Goal: Task Accomplishment & Management: Use online tool/utility

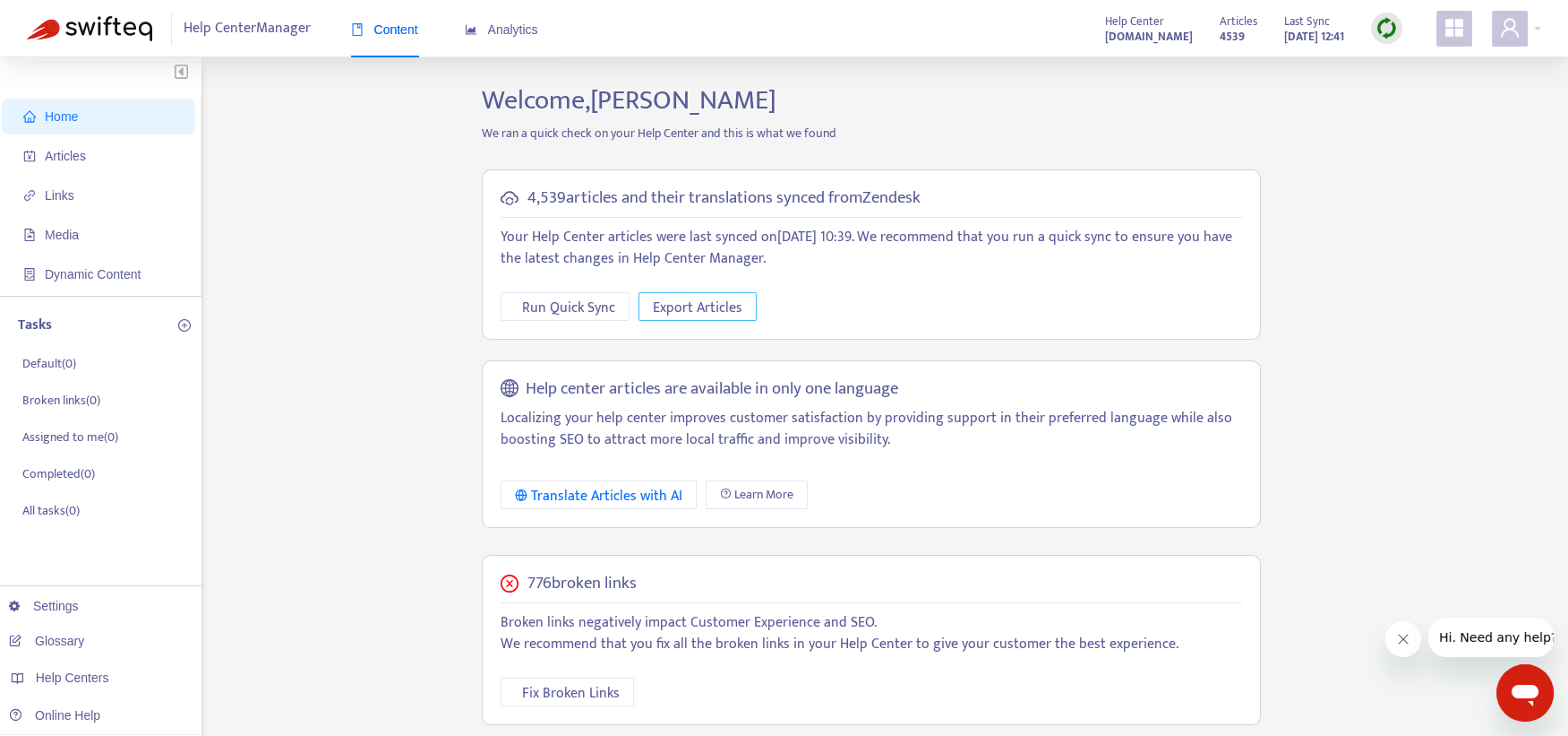
click at [736, 312] on span "Export Articles" at bounding box center [698, 308] width 89 height 23
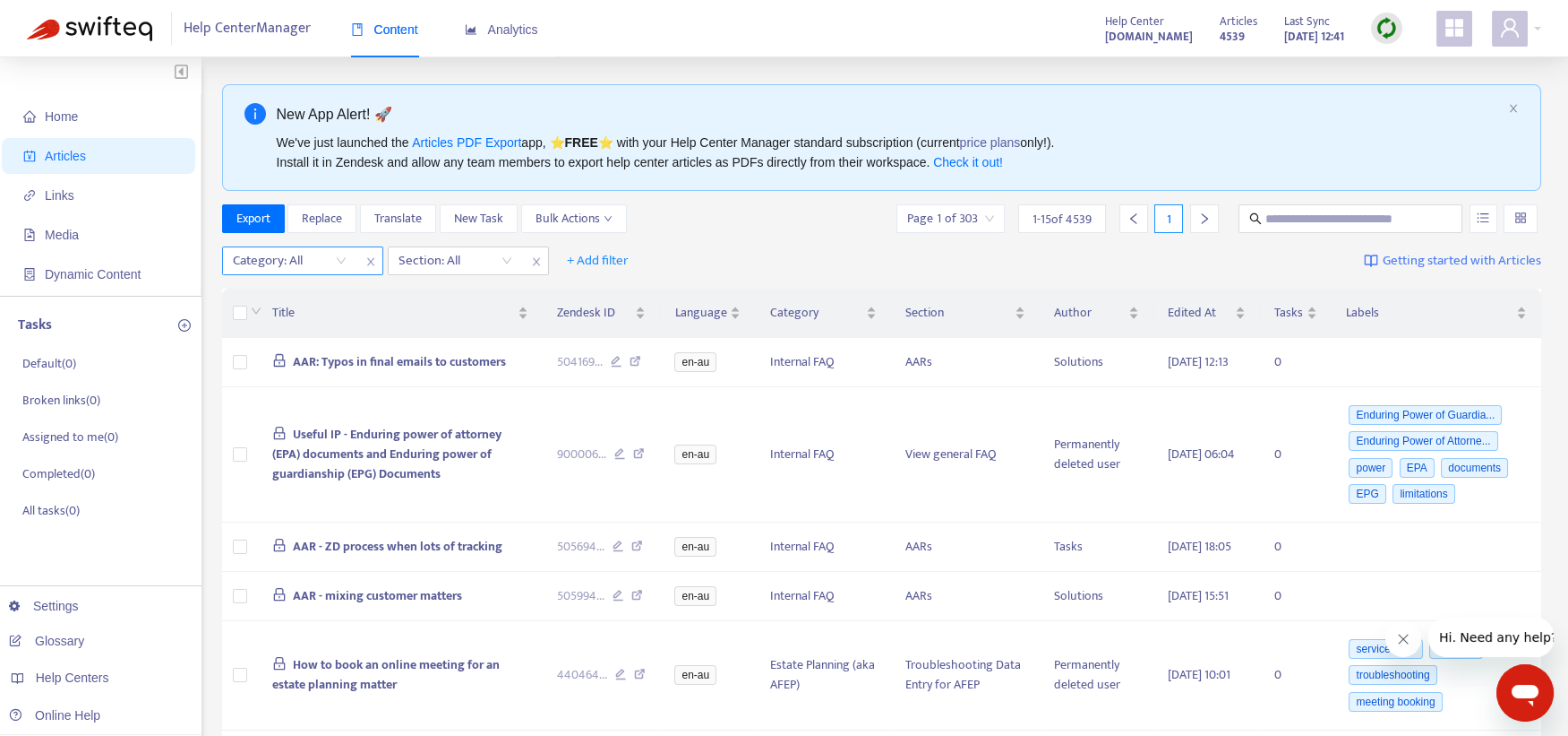
click at [360, 265] on span "close" at bounding box center [371, 261] width 24 height 22
click at [361, 264] on span "close" at bounding box center [371, 261] width 24 height 22
click at [288, 257] on span "+ Add filter" at bounding box center [271, 261] width 62 height 22
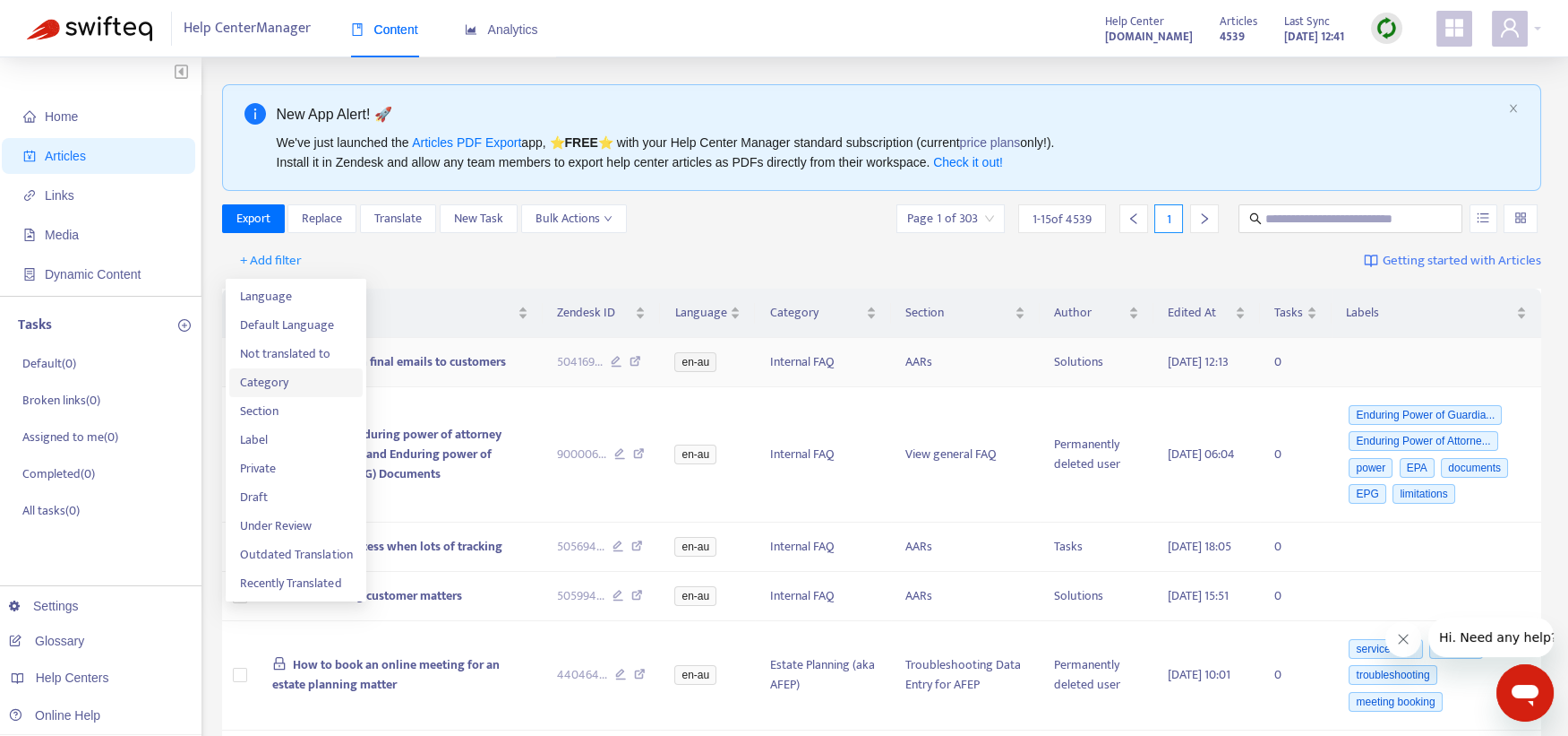
click at [286, 373] on span "Category" at bounding box center [296, 382] width 112 height 20
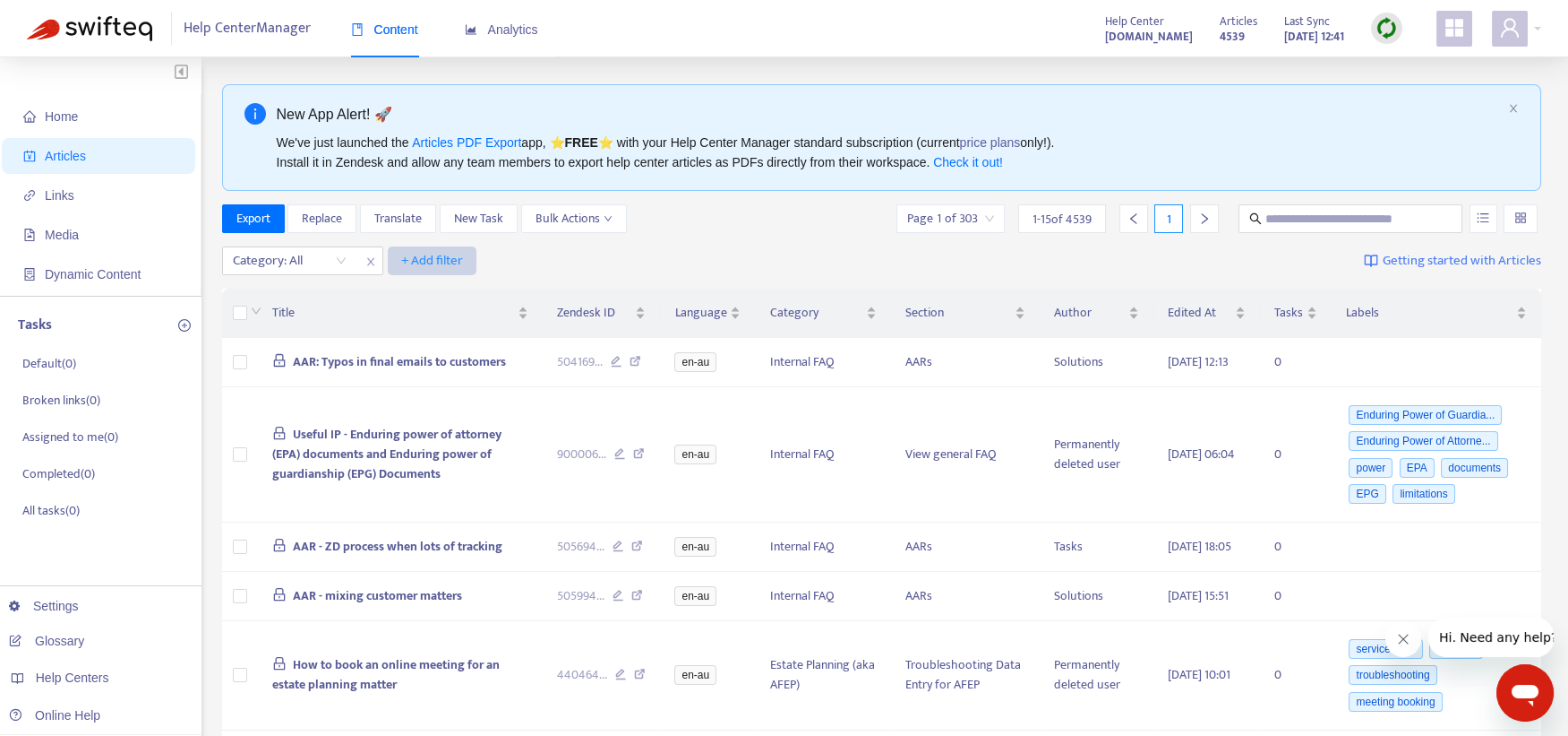
click at [431, 255] on span "+ Add filter" at bounding box center [431, 261] width 62 height 22
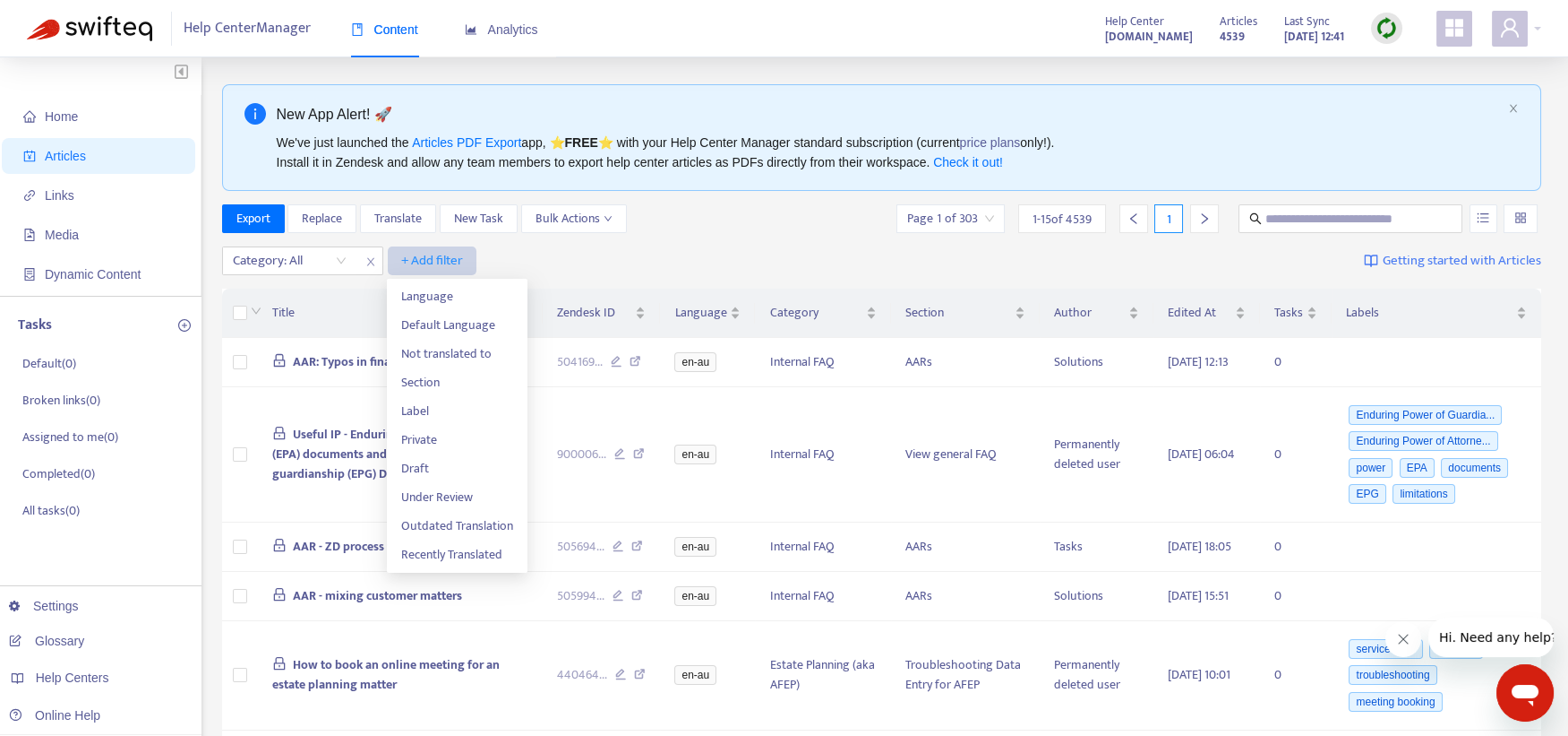
click at [431, 255] on span "+ Add filter" at bounding box center [431, 261] width 62 height 22
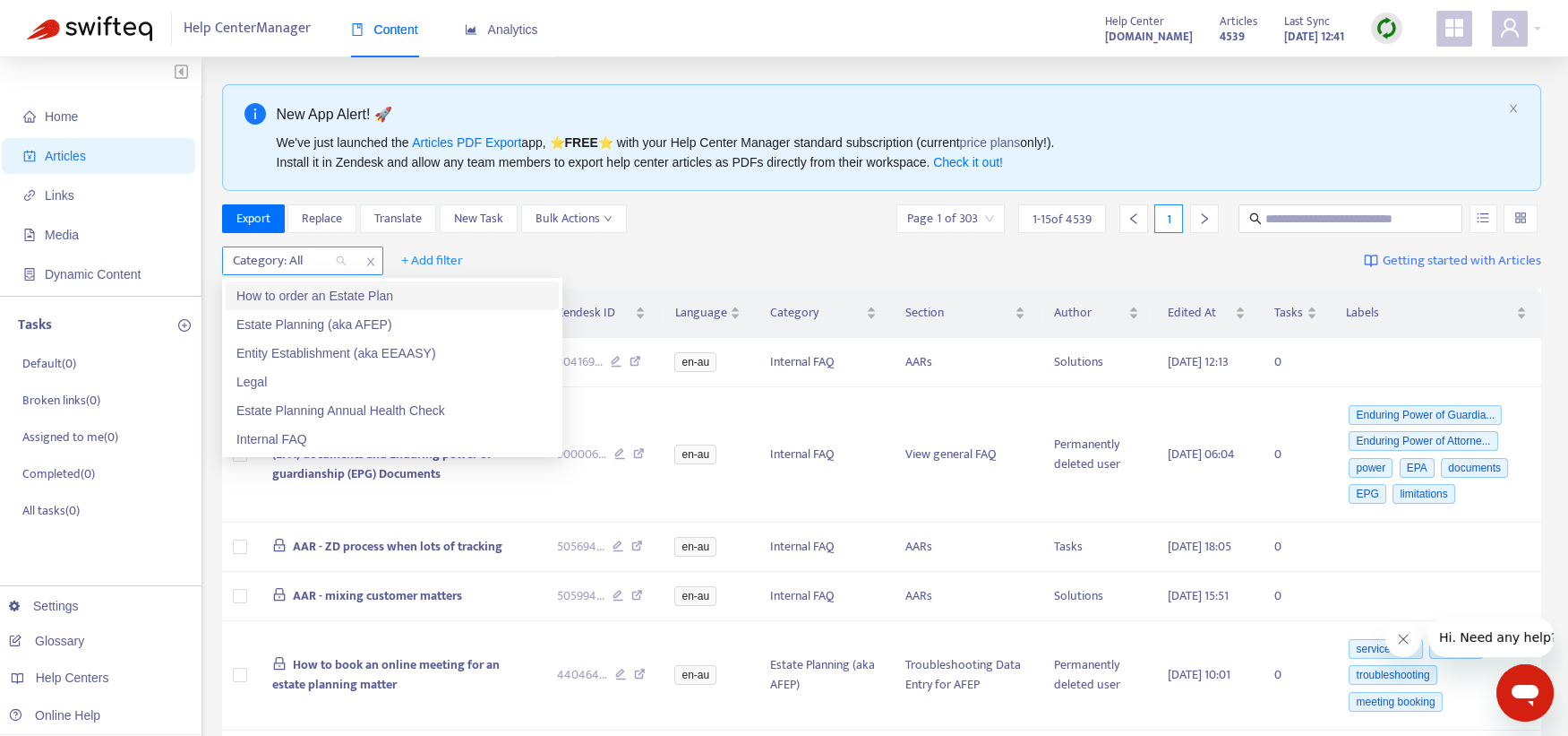
click at [301, 255] on div at bounding box center [280, 261] width 108 height 22
click at [307, 305] on div "How to order an Estate Plan" at bounding box center [392, 296] width 334 height 29
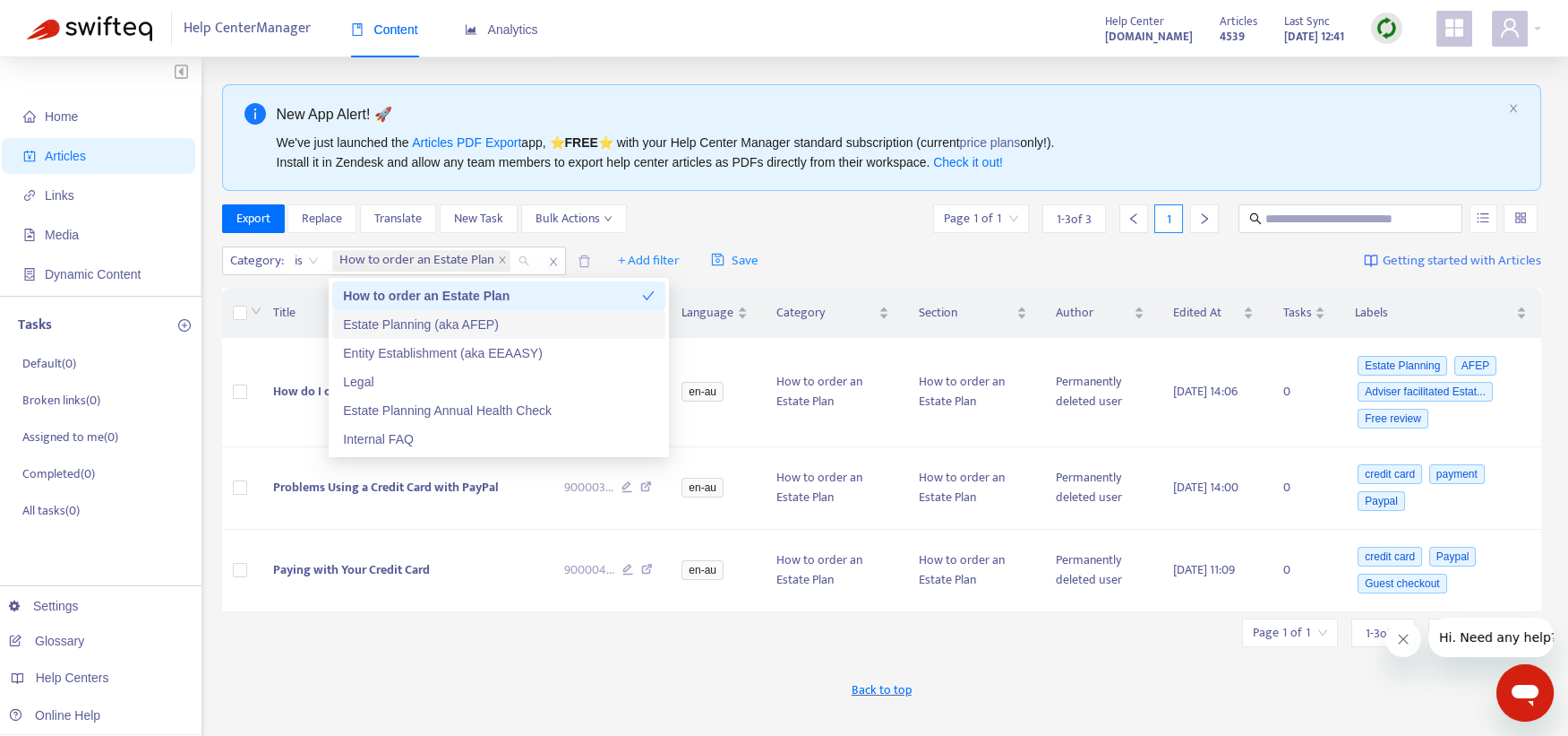
click at [366, 317] on div "Estate Planning (aka AFEP)" at bounding box center [499, 324] width 312 height 20
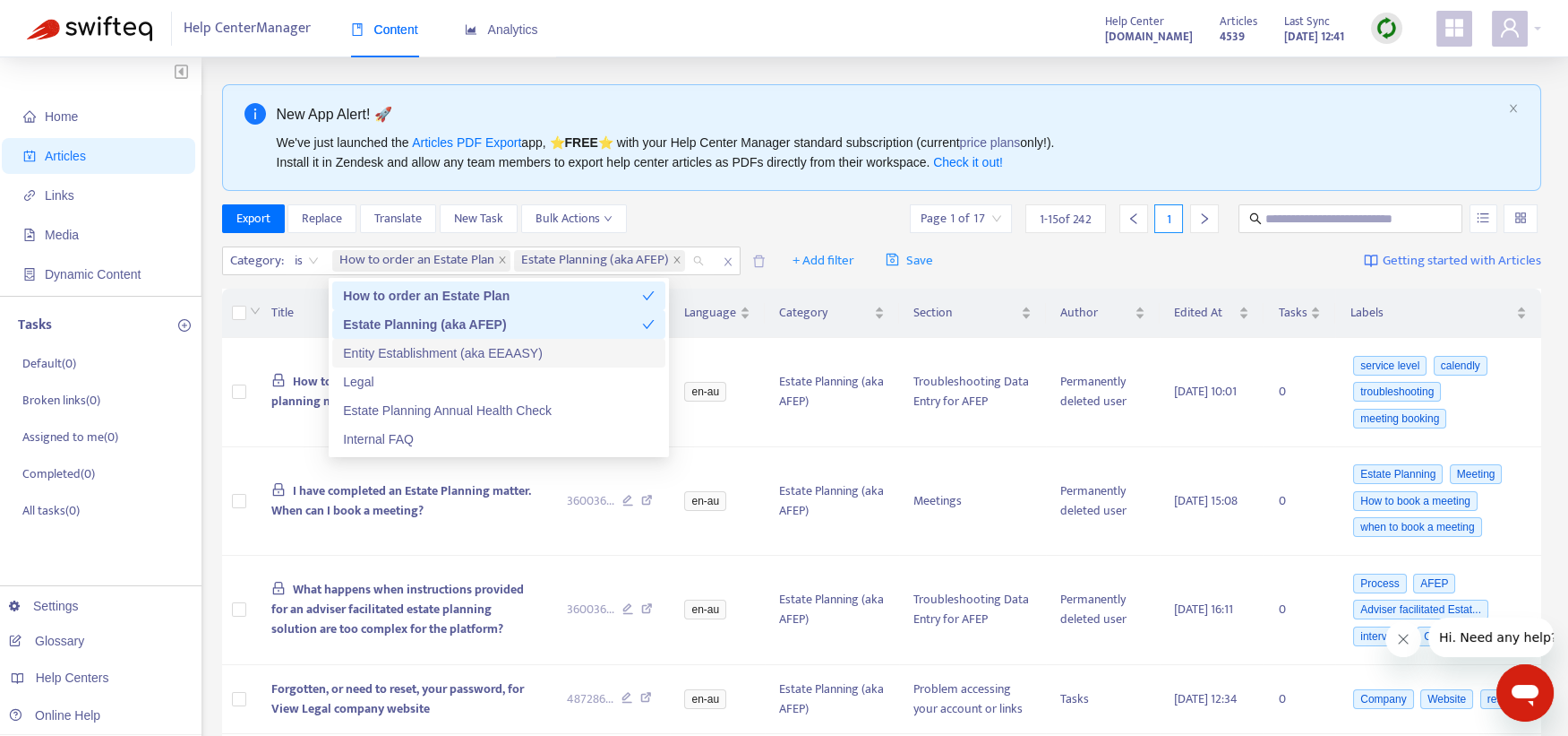
click at [365, 343] on div "Entity Establishment (aka EEAASY)" at bounding box center [499, 353] width 312 height 20
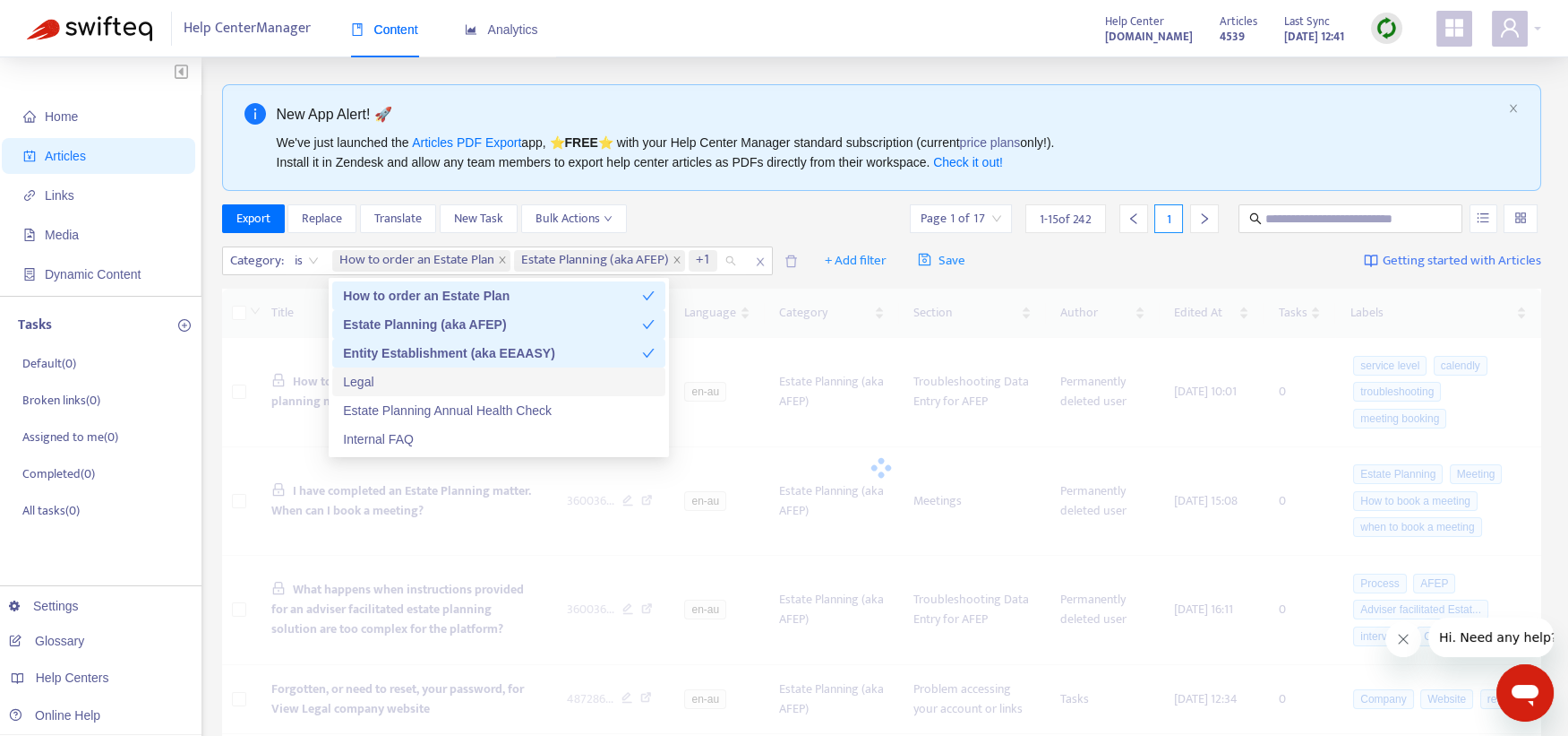
click at [361, 377] on div "Legal" at bounding box center [499, 381] width 312 height 20
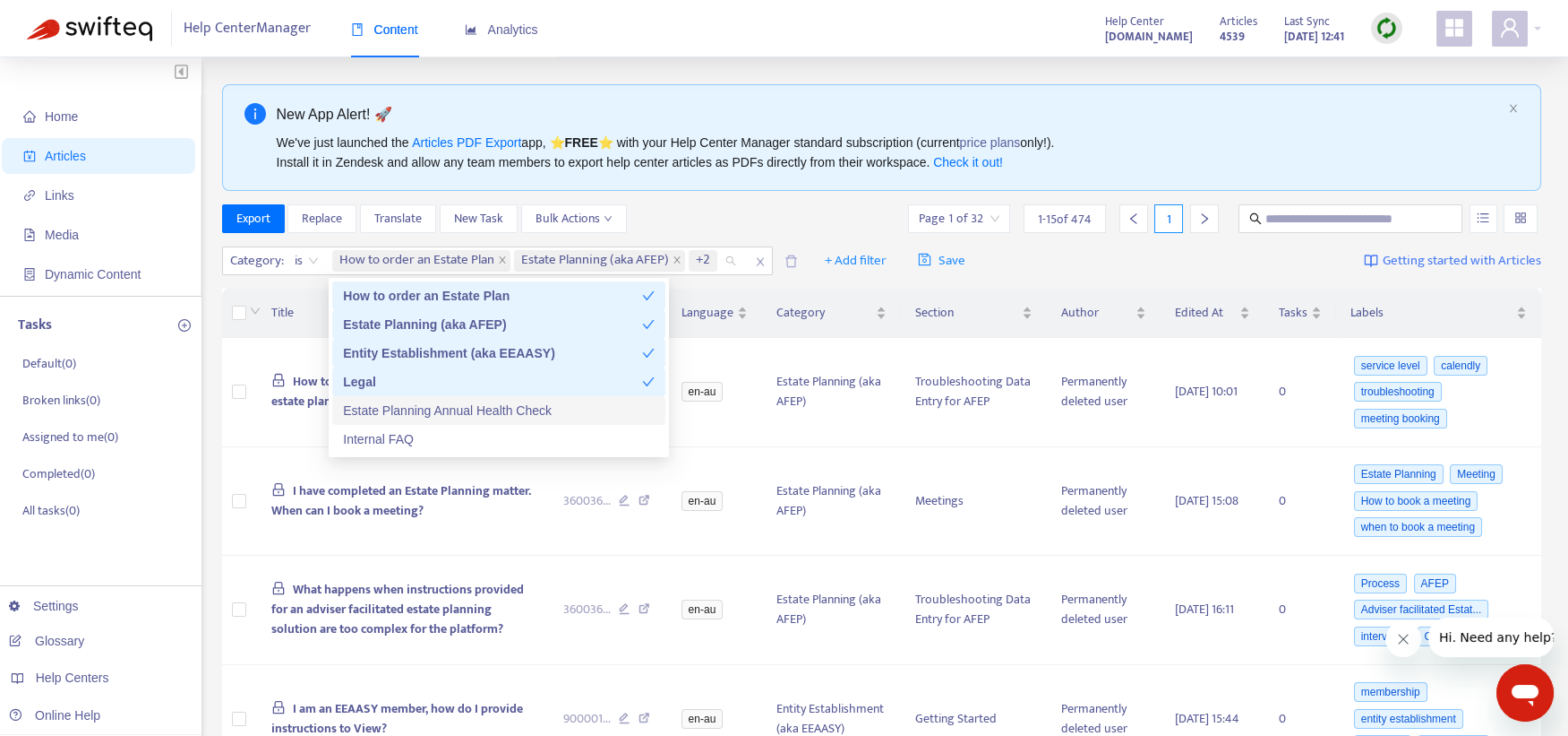
click at [370, 420] on div "Estate Planning Annual Health Check" at bounding box center [499, 411] width 334 height 29
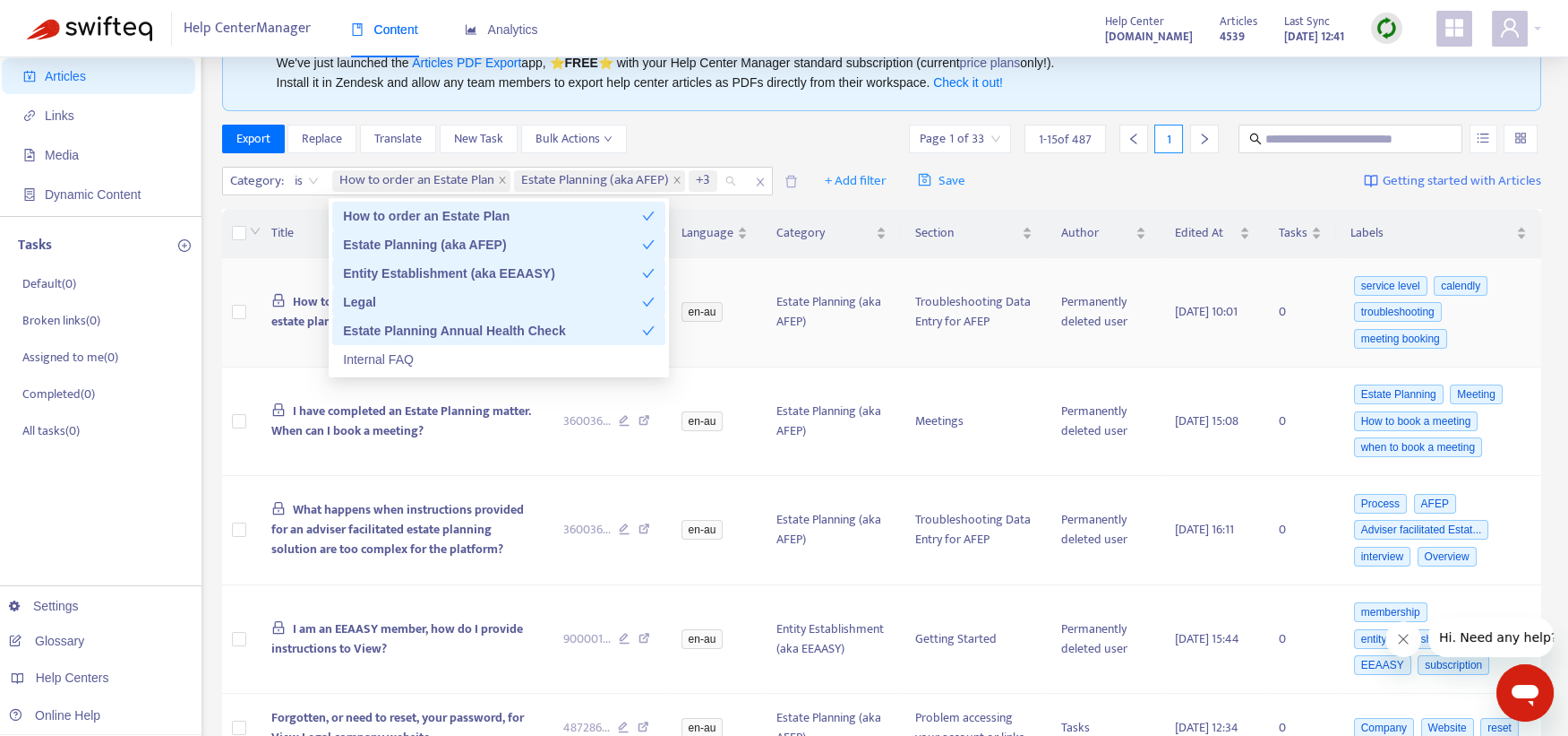
scroll to position [111, 0]
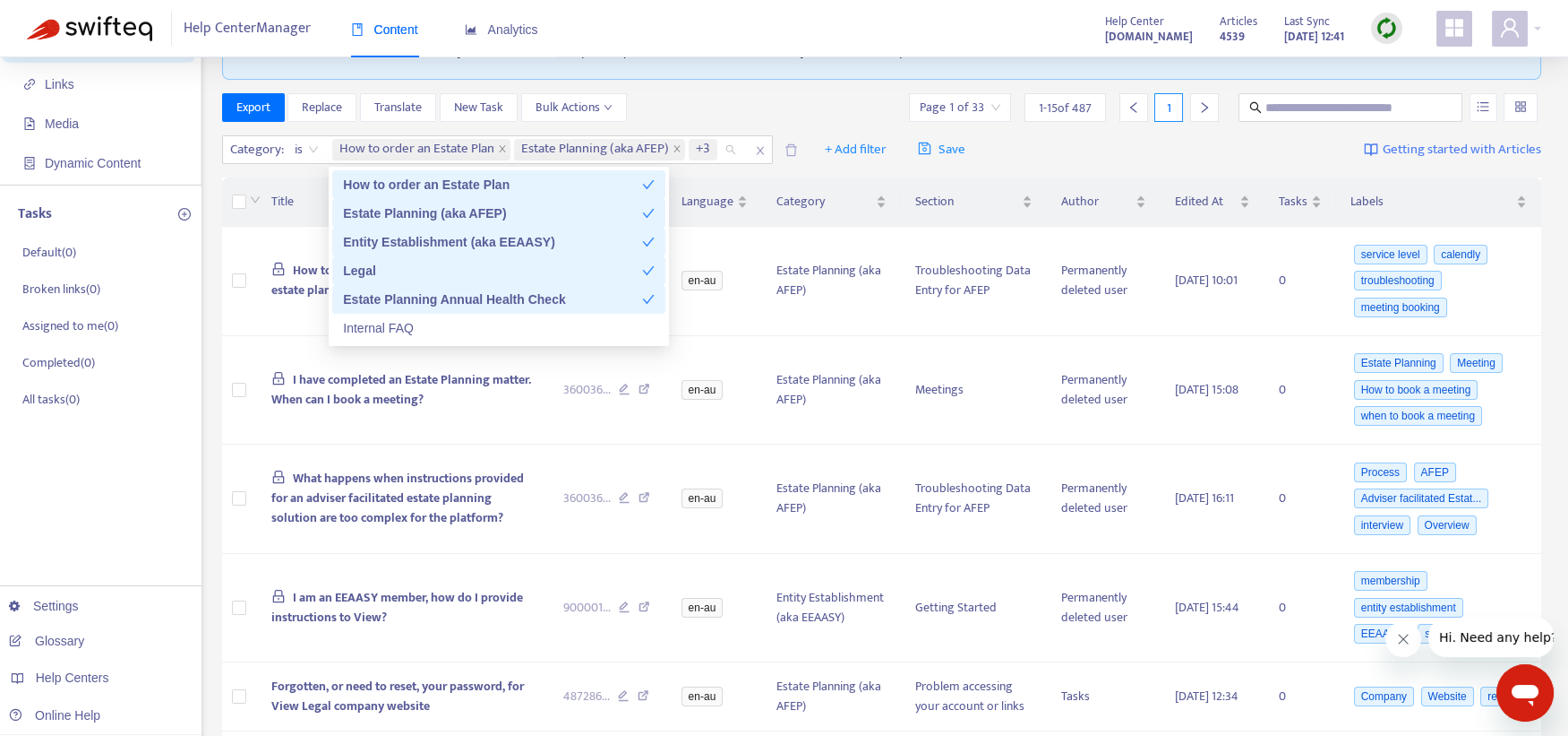
click at [786, 109] on div "Export Replace Translate New Task Bulk Actions Page 1 of 33 1 - 15 of 487 1" at bounding box center [882, 107] width 1320 height 29
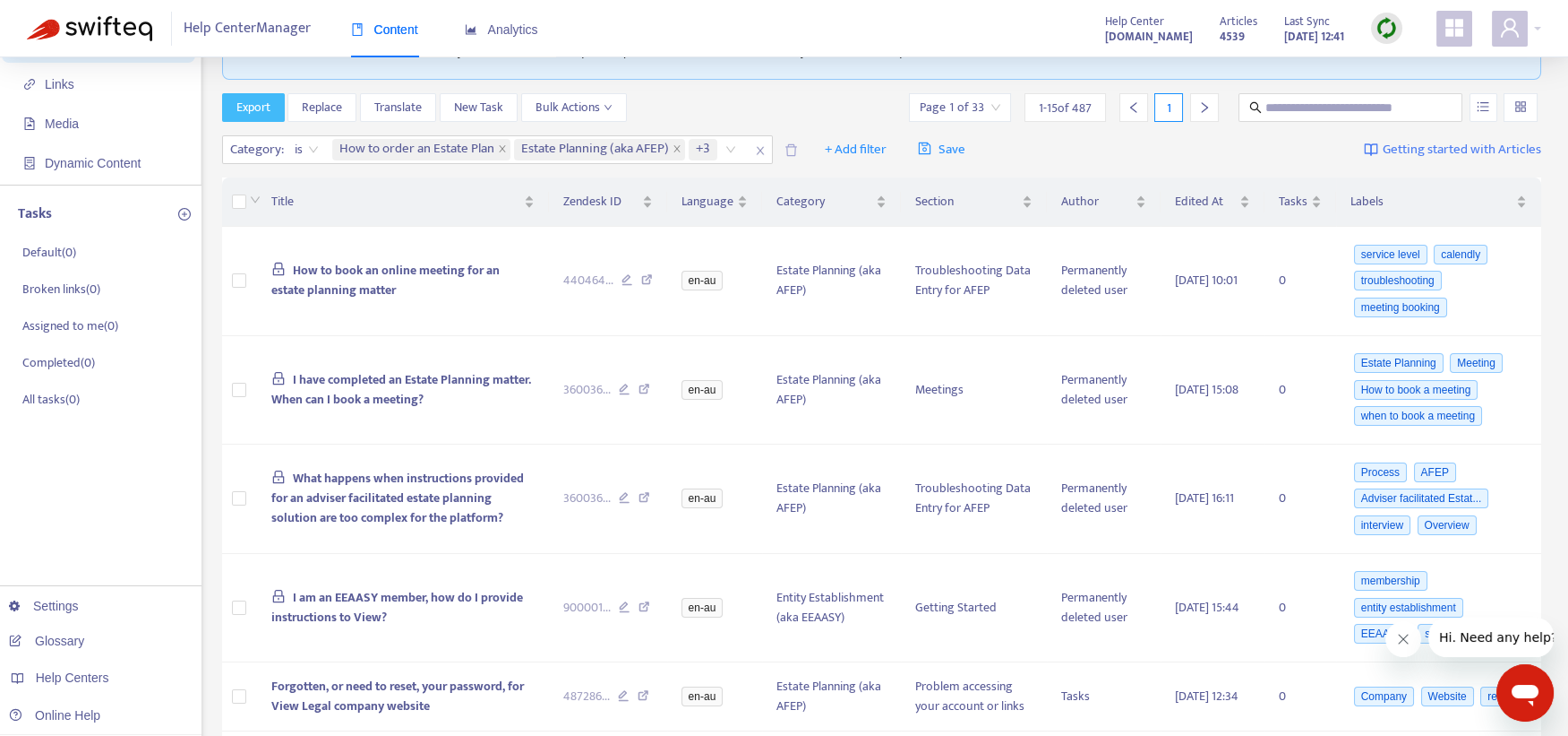
click at [272, 107] on button "Export" at bounding box center [254, 107] width 63 height 29
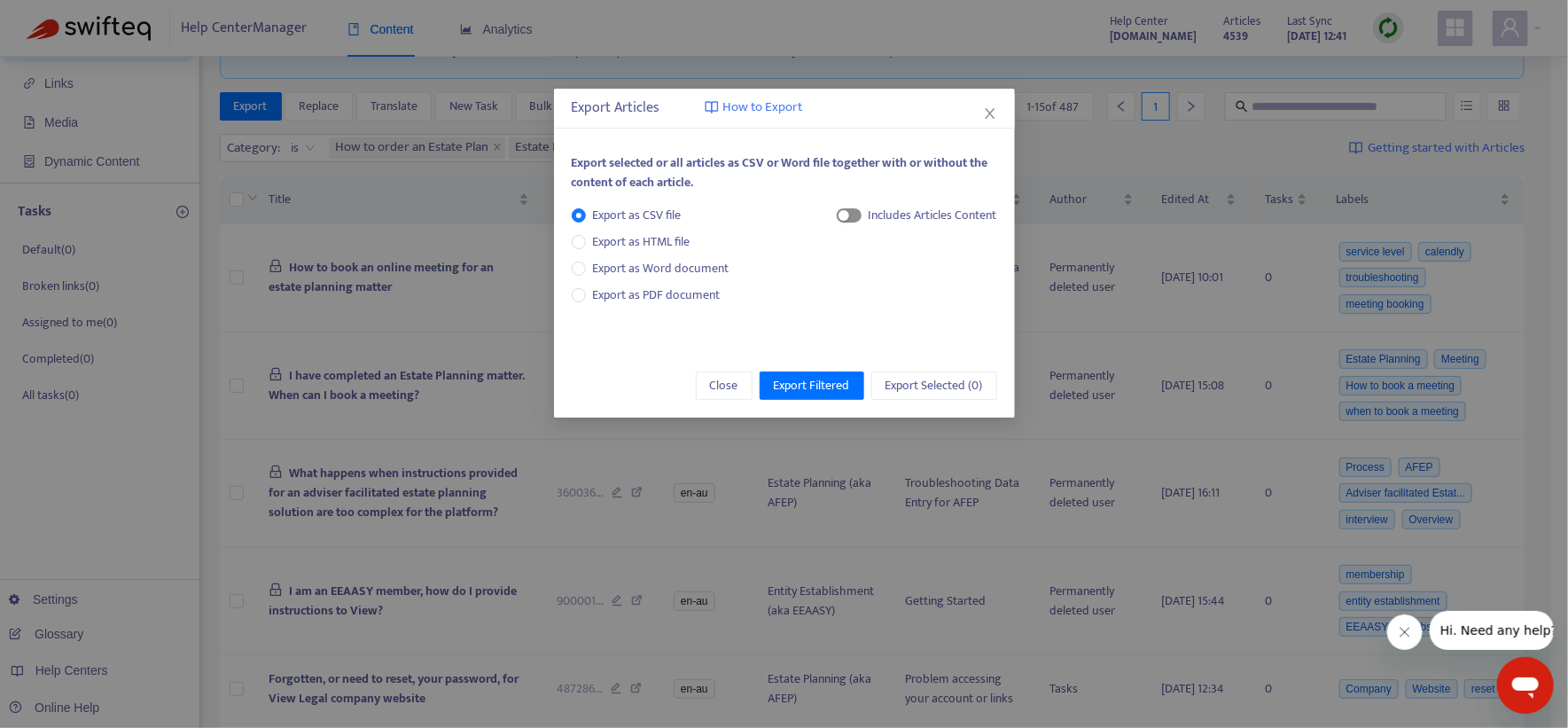
click at [848, 212] on span "button" at bounding box center [849, 214] width 24 height 14
click at [682, 245] on span "Export as HTML file" at bounding box center [641, 242] width 112 height 20
click at [834, 215] on span "button" at bounding box center [832, 214] width 24 height 14
click at [832, 215] on div "button" at bounding box center [837, 214] width 10 height 10
click at [609, 212] on span "Export as CSV file" at bounding box center [637, 215] width 103 height 20
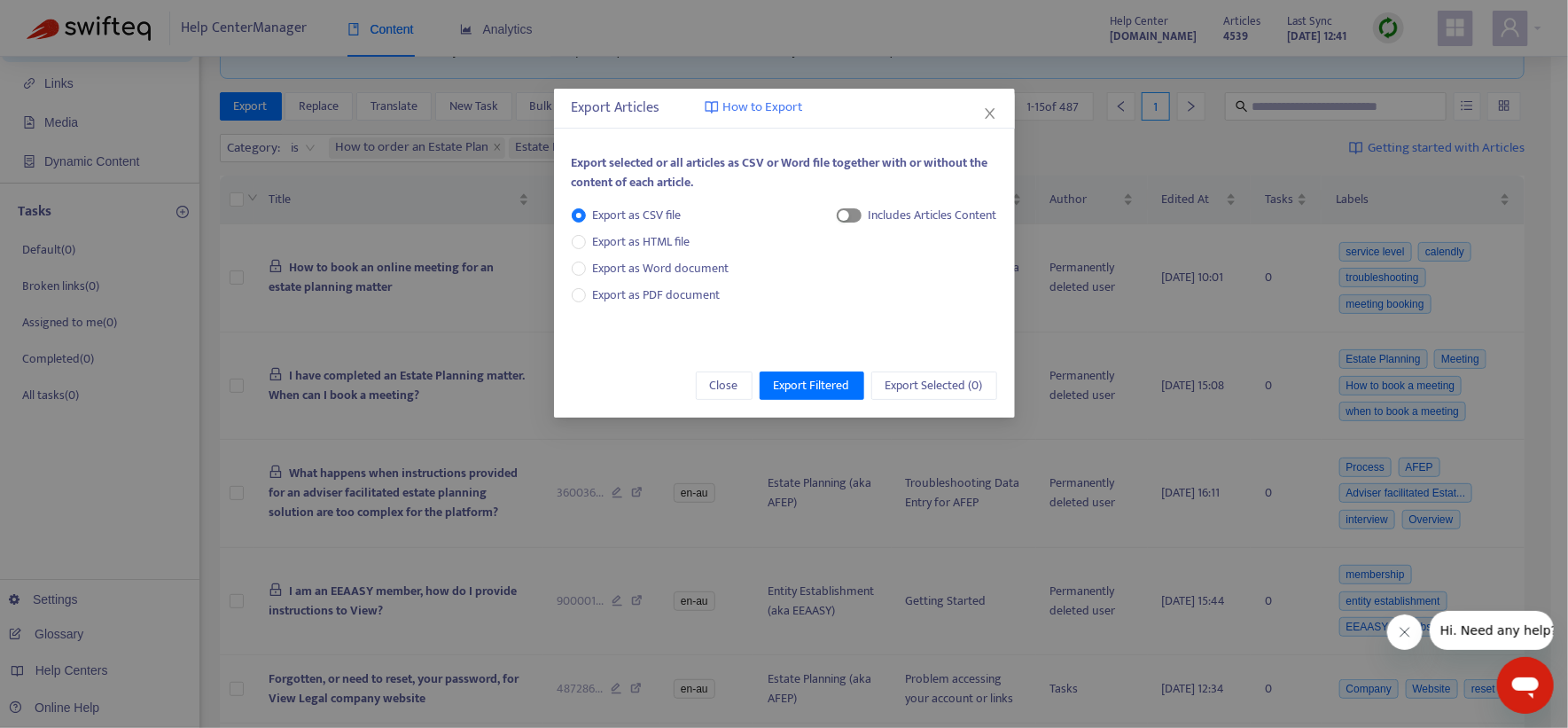
click at [851, 216] on span "button" at bounding box center [849, 214] width 24 height 14
click at [806, 387] on span "Export Filtered" at bounding box center [812, 386] width 76 height 20
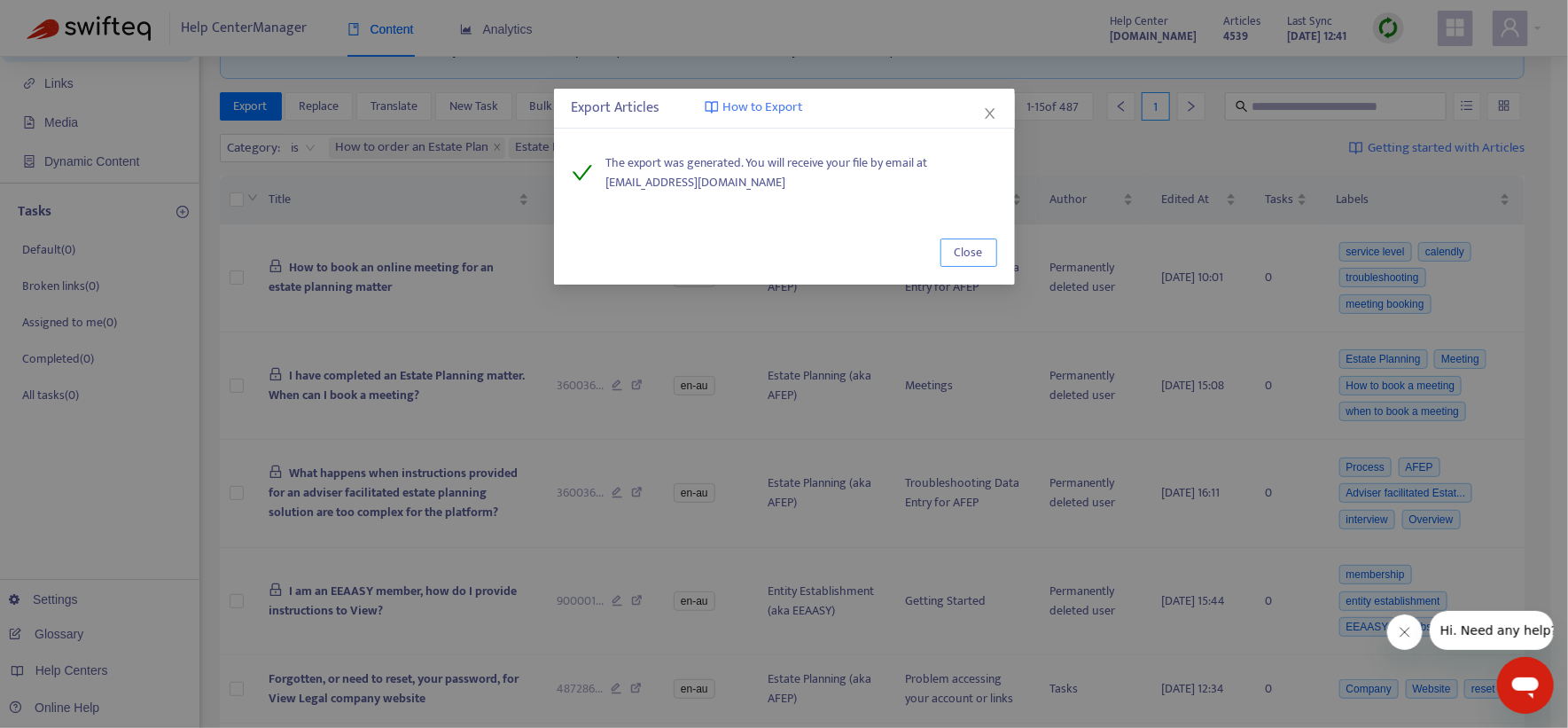
click at [948, 257] on button "Close" at bounding box center [969, 253] width 56 height 28
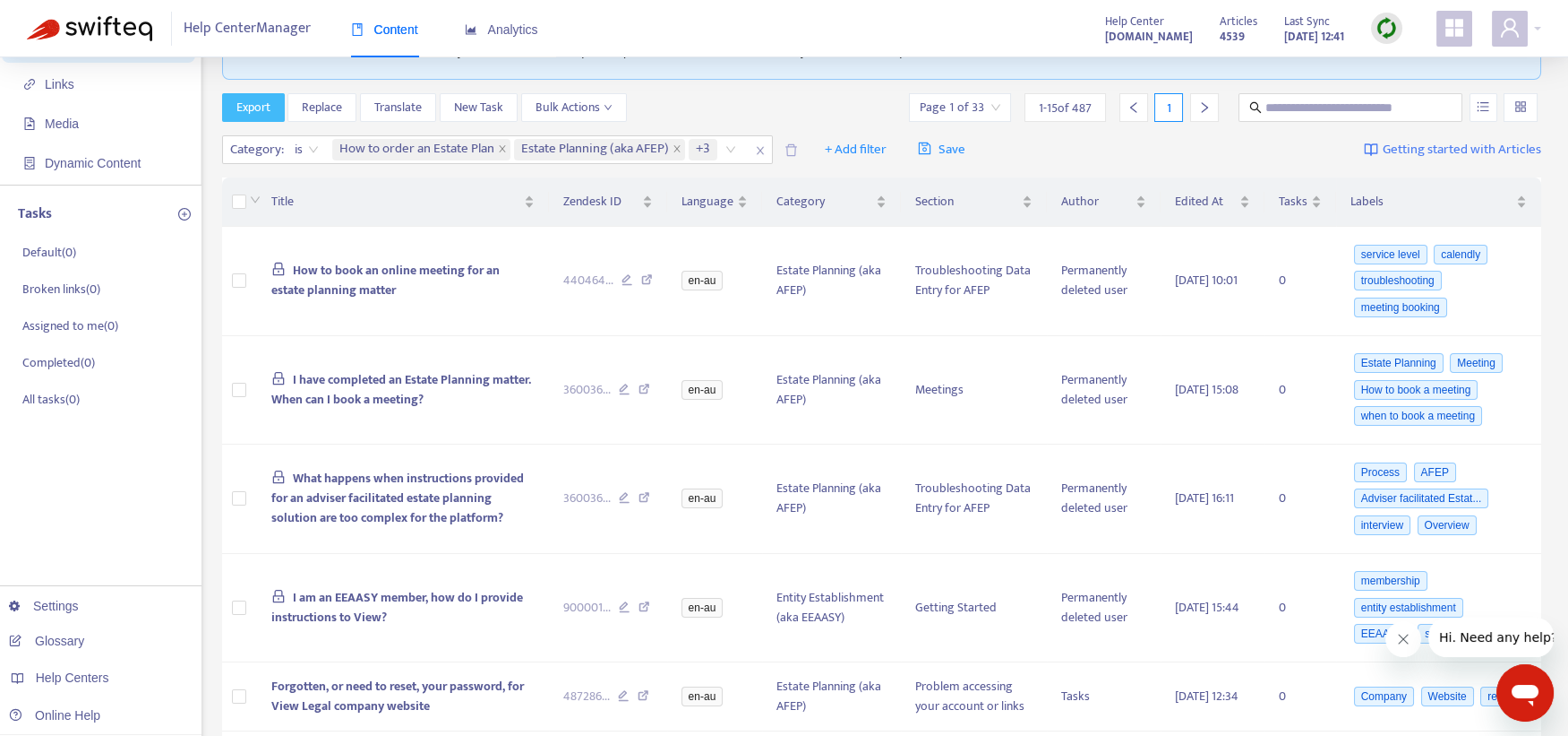
click at [256, 98] on span "Export" at bounding box center [254, 107] width 34 height 20
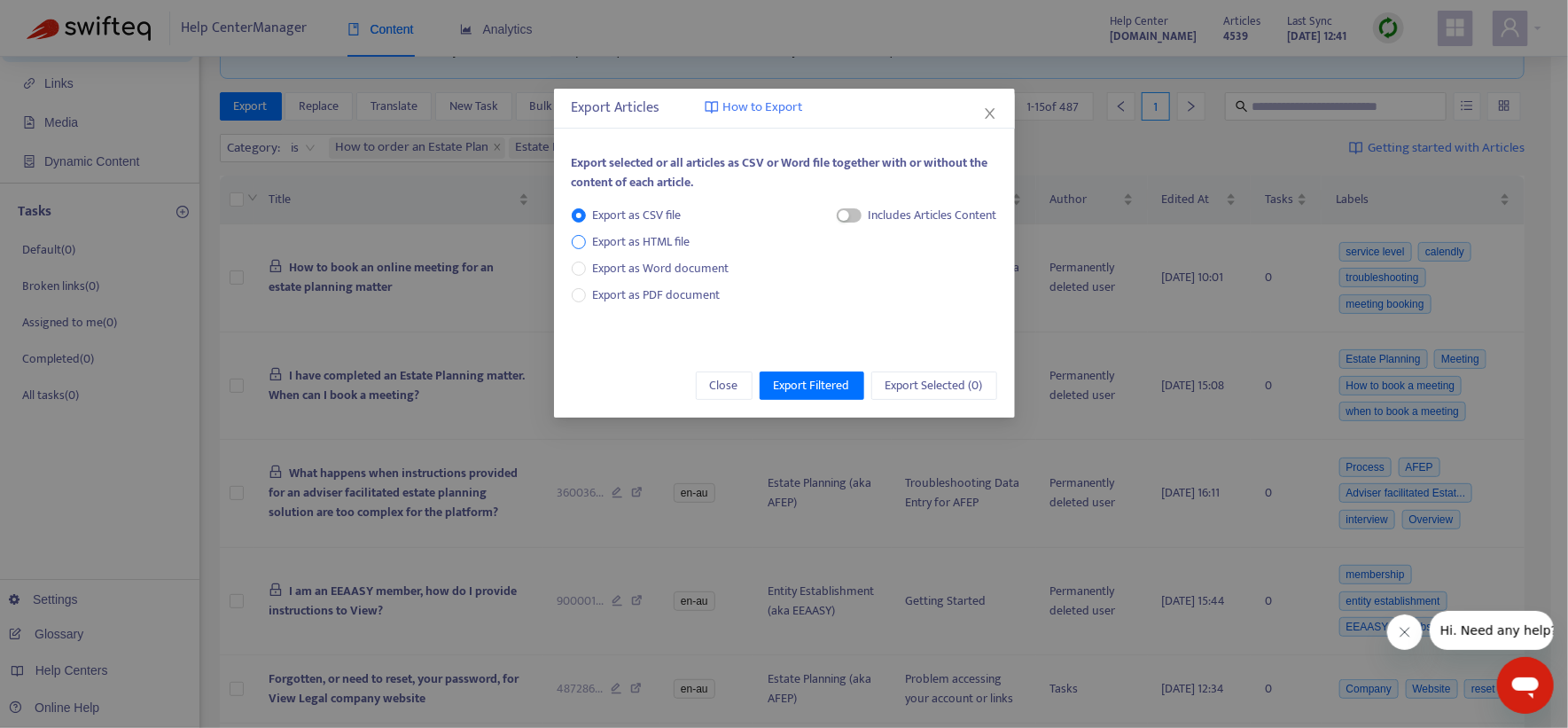
click at [622, 239] on span "Export as HTML file" at bounding box center [641, 242] width 112 height 20
click at [838, 212] on span "button" at bounding box center [832, 214] width 24 height 14
click at [834, 214] on div "button" at bounding box center [837, 214] width 10 height 10
click at [819, 387] on span "Export Filtered" at bounding box center [812, 386] width 76 height 20
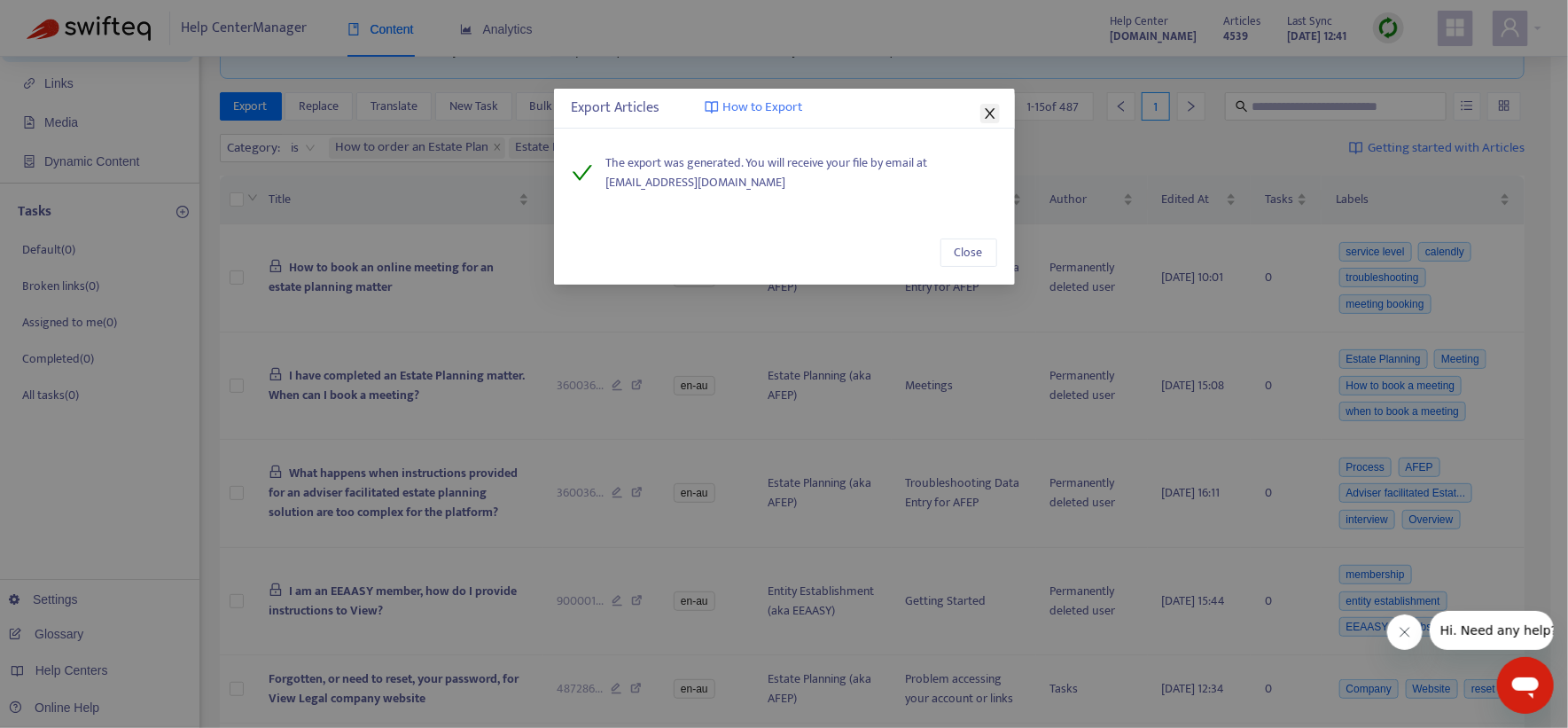
click at [993, 111] on icon "close" at bounding box center [990, 113] width 14 height 14
